Goal: Navigation & Orientation: Find specific page/section

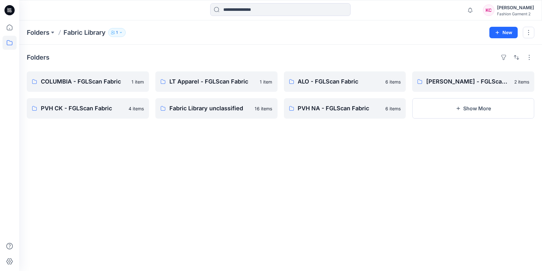
click at [310, 150] on div "Folders COLUMBIA - FGLScan Fabric 1 item PVH CK - FGLScan Fabric 4 items LT App…" at bounding box center [280, 158] width 523 height 227
click at [334, 106] on p "PVH NA - FGLScan Fabric" at bounding box center [344, 108] width 93 height 9
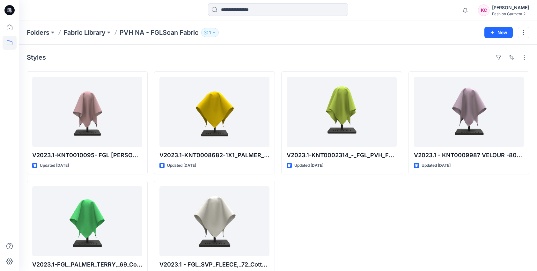
scroll to position [20, 0]
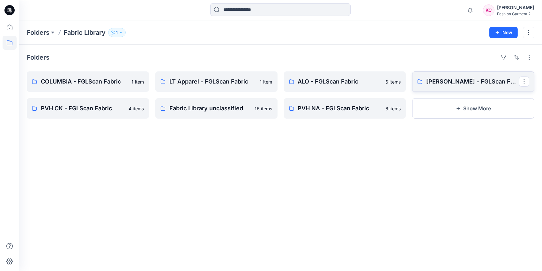
click at [460, 79] on p "[PERSON_NAME] - FGLScan Fabric" at bounding box center [472, 81] width 93 height 9
click at [90, 110] on p "PVH CK - FGLScan Fabric" at bounding box center [87, 108] width 93 height 9
click at [94, 79] on p "COLUMBIA - FGLScan Fabric" at bounding box center [87, 81] width 93 height 9
click at [271, 159] on div "Folders COLUMBIA - FGLScan Fabric 1 item PVH CK - FGLScan Fabric 4 items LT App…" at bounding box center [280, 158] width 523 height 227
click at [259, 218] on div "Folders COLUMBIA - FGLScan Fabric 1 item PVH CK - FGLScan Fabric 4 items LT App…" at bounding box center [280, 158] width 523 height 227
